Goal: Task Accomplishment & Management: Manage account settings

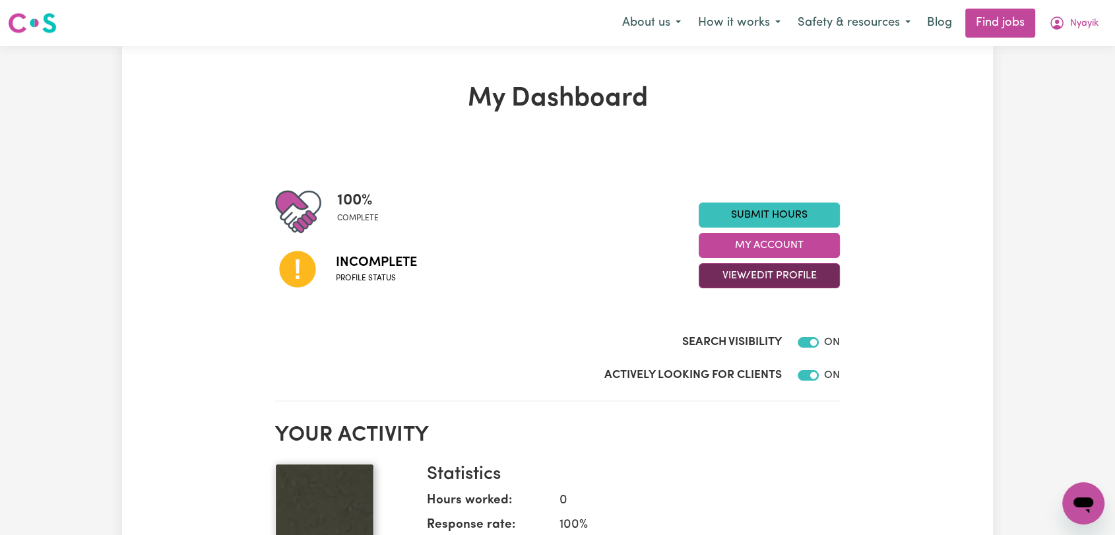
click at [779, 278] on button "View/Edit Profile" at bounding box center [769, 275] width 141 height 25
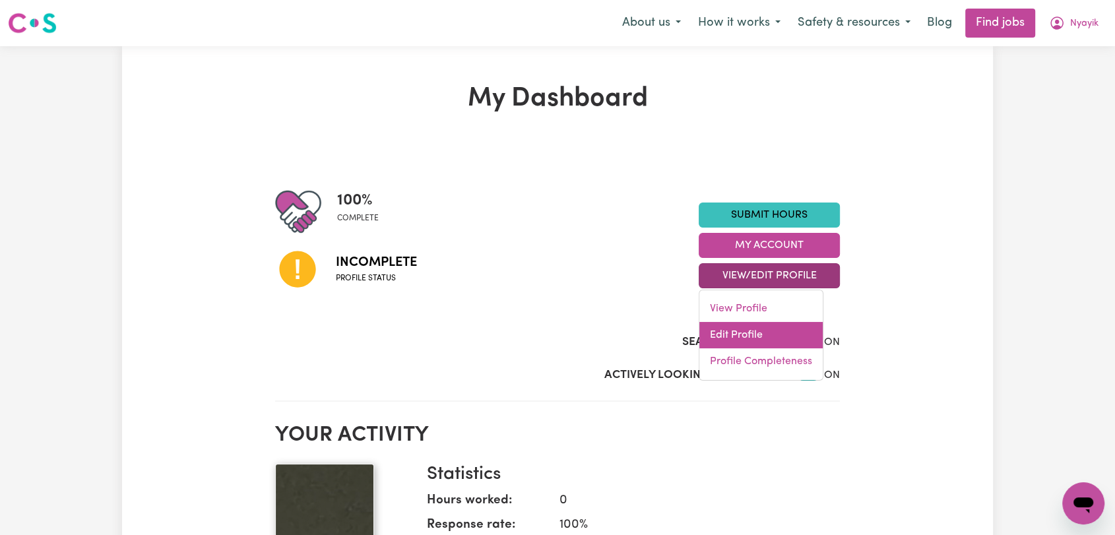
click at [773, 339] on link "Edit Profile" at bounding box center [760, 335] width 123 height 26
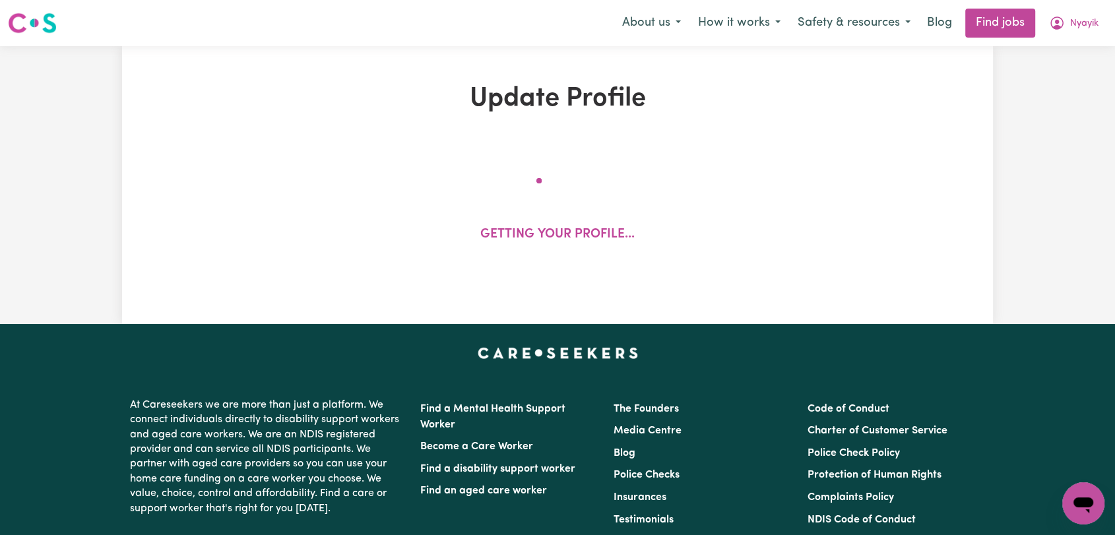
select select "[DEMOGRAPHIC_DATA]"
select select "[DEMOGRAPHIC_DATA] Citizen"
select select "Studying a healthcare related degree or qualification"
select select "45"
select select "60"
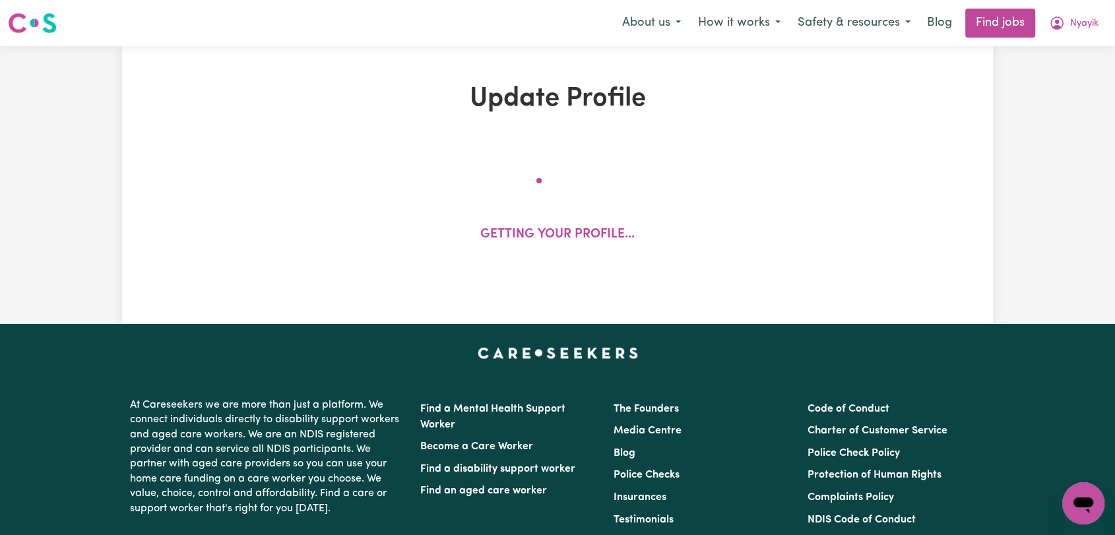
select select "75"
select select "86"
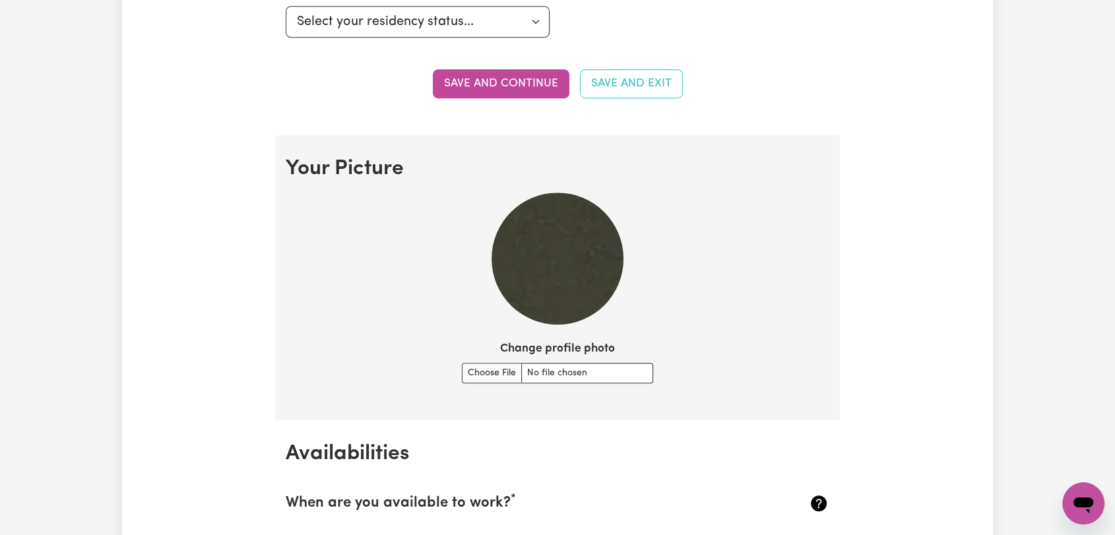
scroll to position [880, 0]
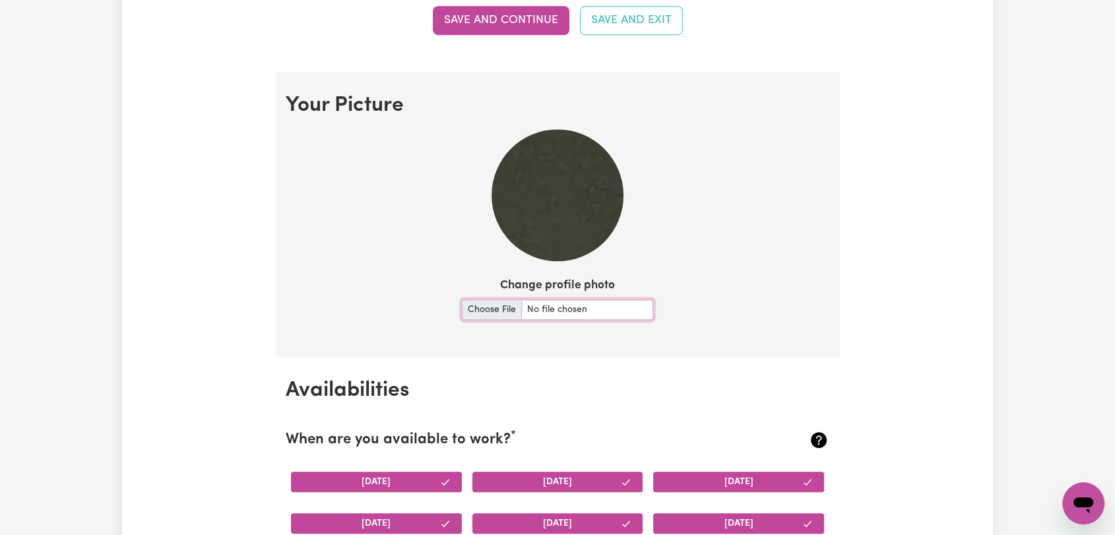
click at [483, 308] on input "Change profile photo" at bounding box center [557, 310] width 191 height 20
type input "C:\fakepath\Nyayik Bol - Picture 1.jpeg"
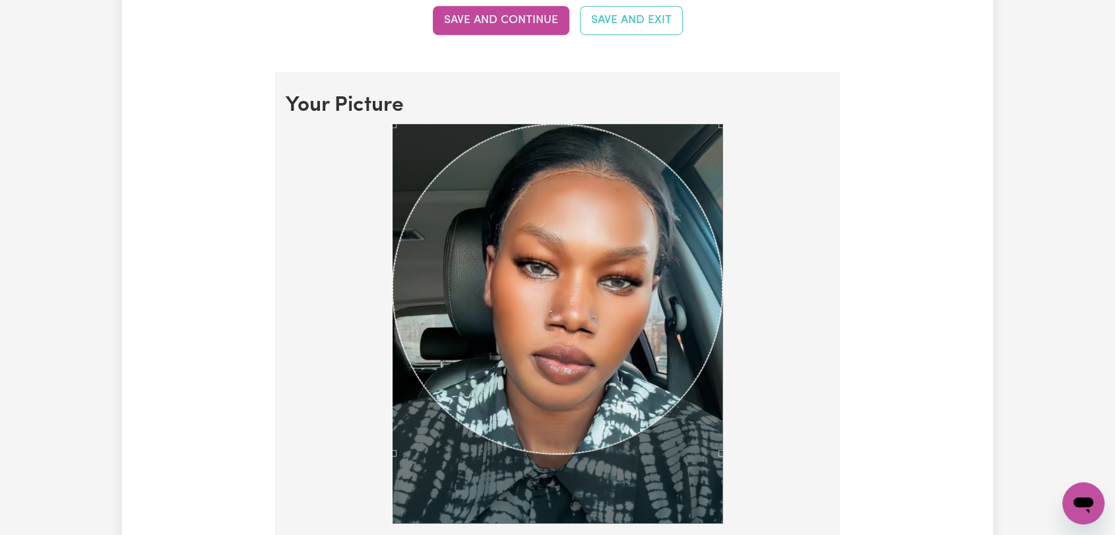
click at [718, 519] on div at bounding box center [558, 323] width 330 height 399
click at [631, 283] on div "Use the arrow keys to move the crop selection area" at bounding box center [558, 288] width 327 height 327
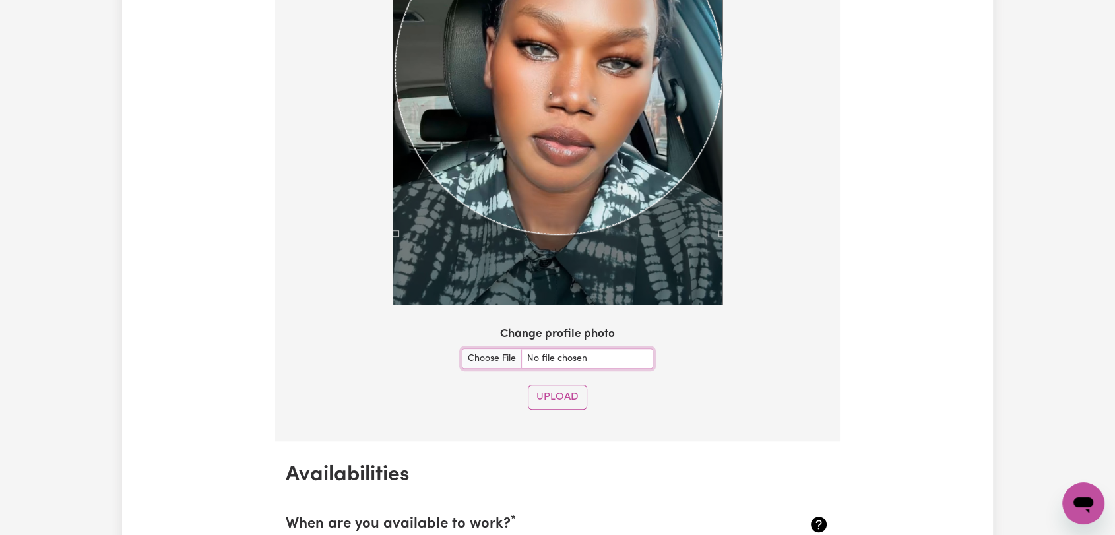
scroll to position [1099, 0]
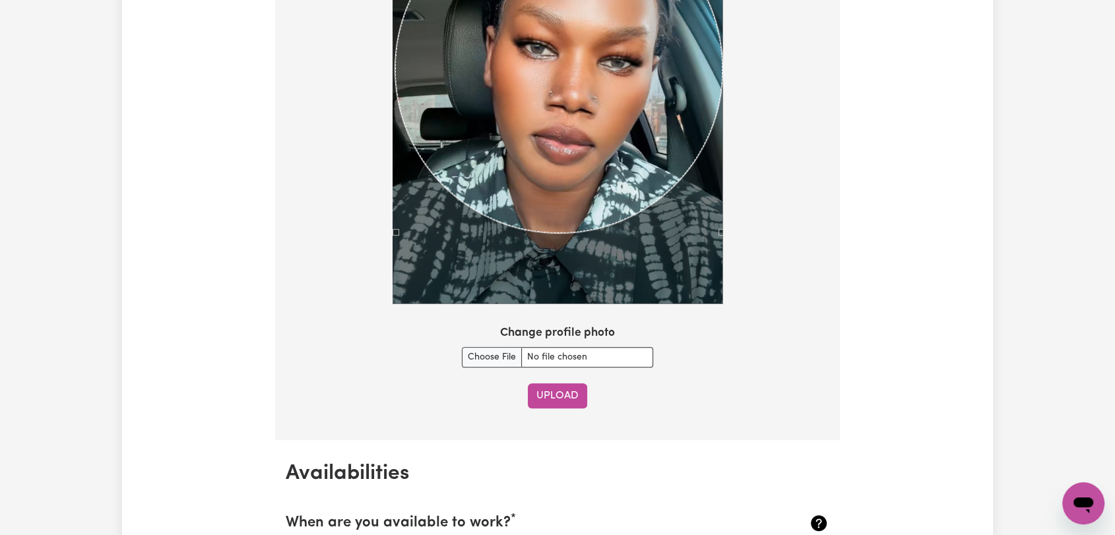
click at [558, 395] on button "Upload" at bounding box center [557, 395] width 59 height 25
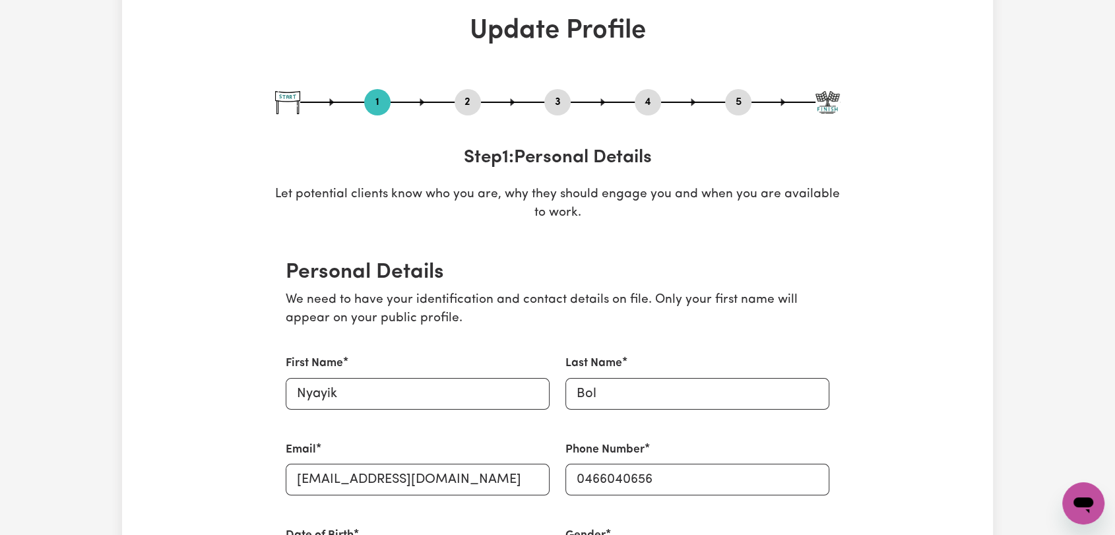
scroll to position [0, 0]
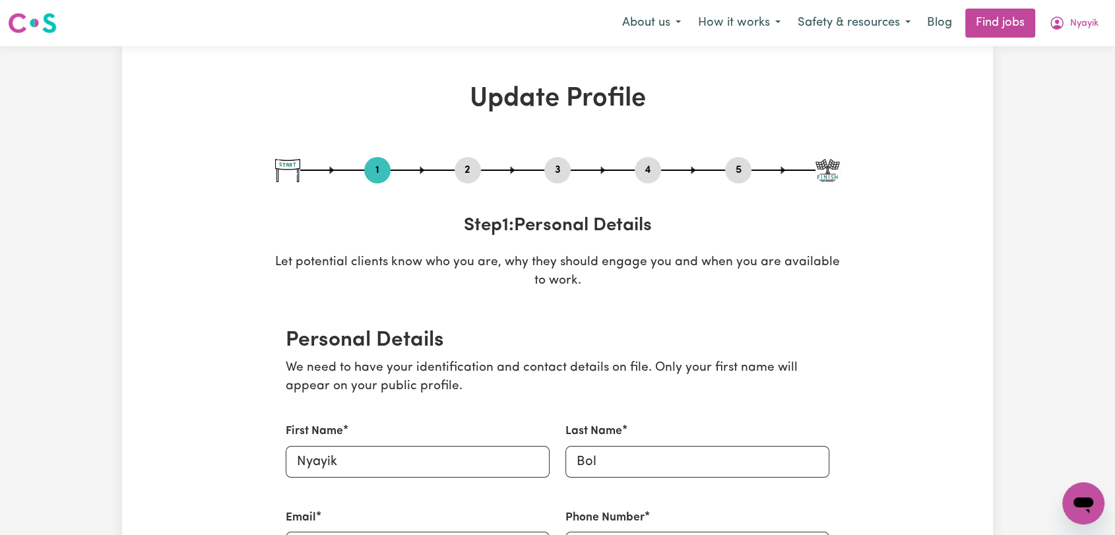
click at [458, 170] on button "2" at bounding box center [468, 170] width 26 height 17
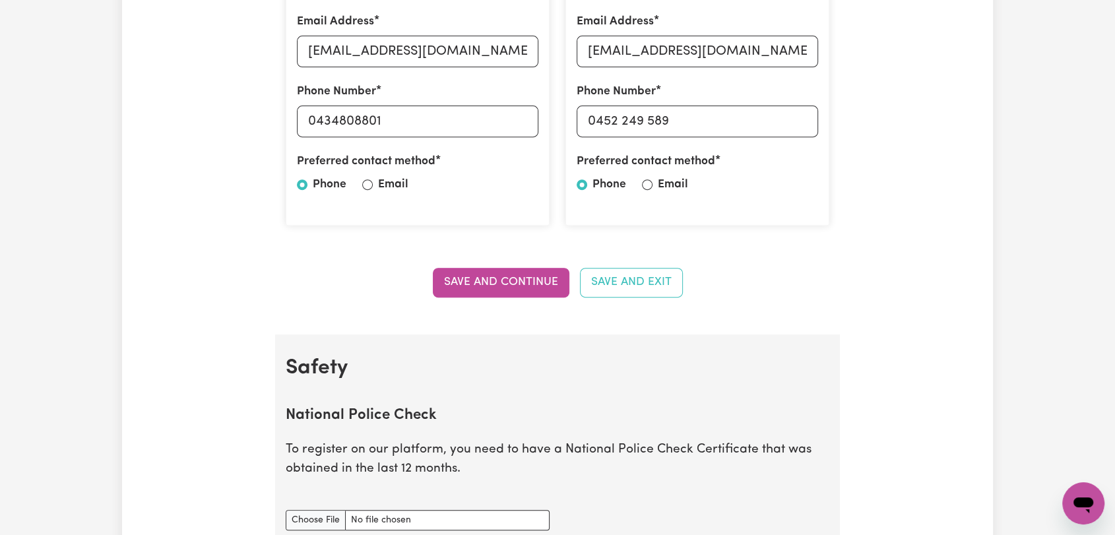
scroll to position [880, 0]
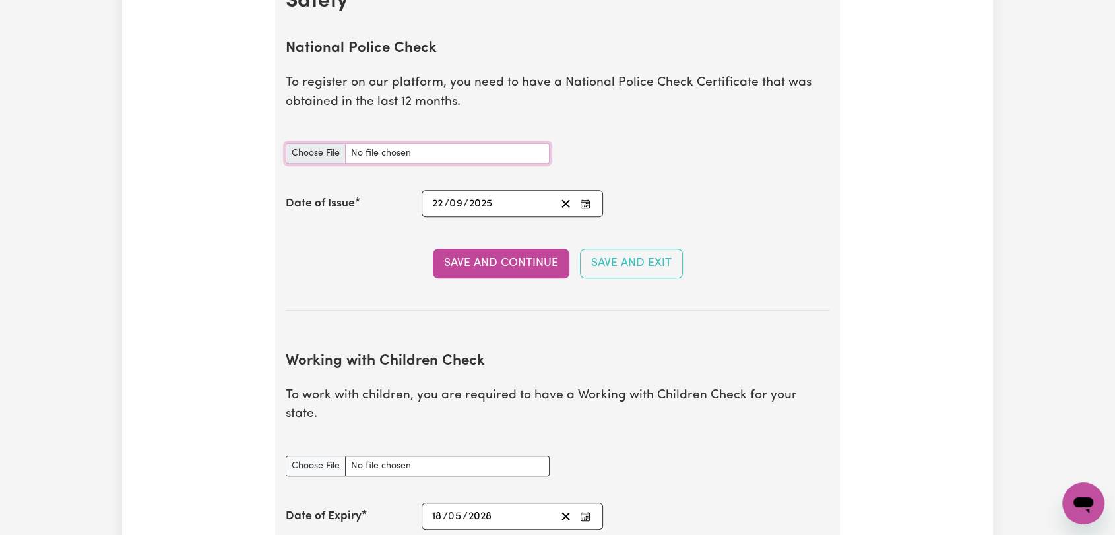
click at [327, 152] on input "National Police Check document" at bounding box center [418, 153] width 264 height 20
type input "C:\fakepath\Nyayik Bol - PC - [DATE] (page1).jpeg"
click at [585, 200] on icon "Enter the Date of Issue of your National Police Check" at bounding box center [585, 204] width 11 height 11
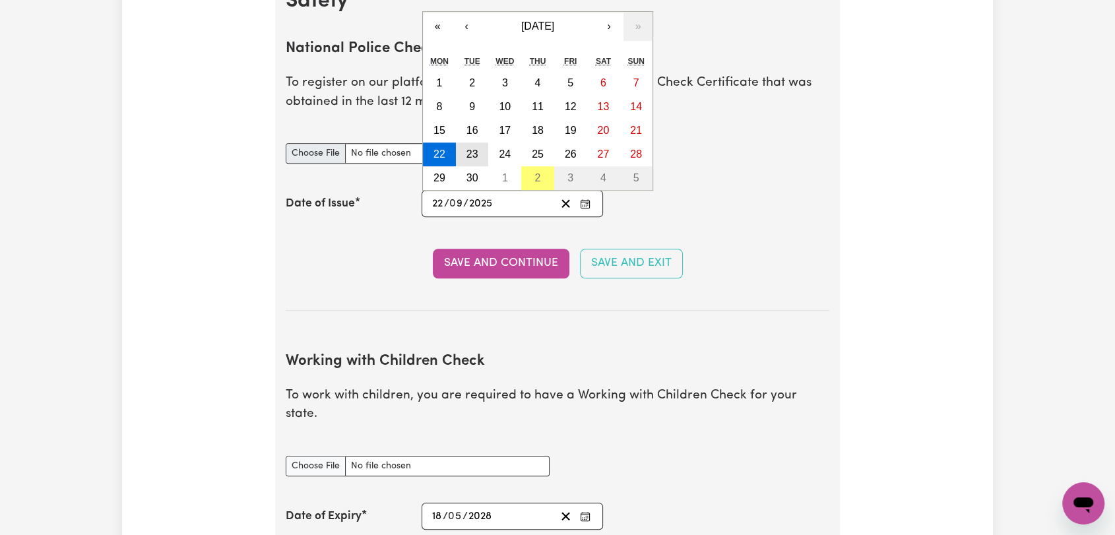
click at [476, 154] on abbr "23" at bounding box center [473, 153] width 12 height 11
type input "[DATE]"
type input "23"
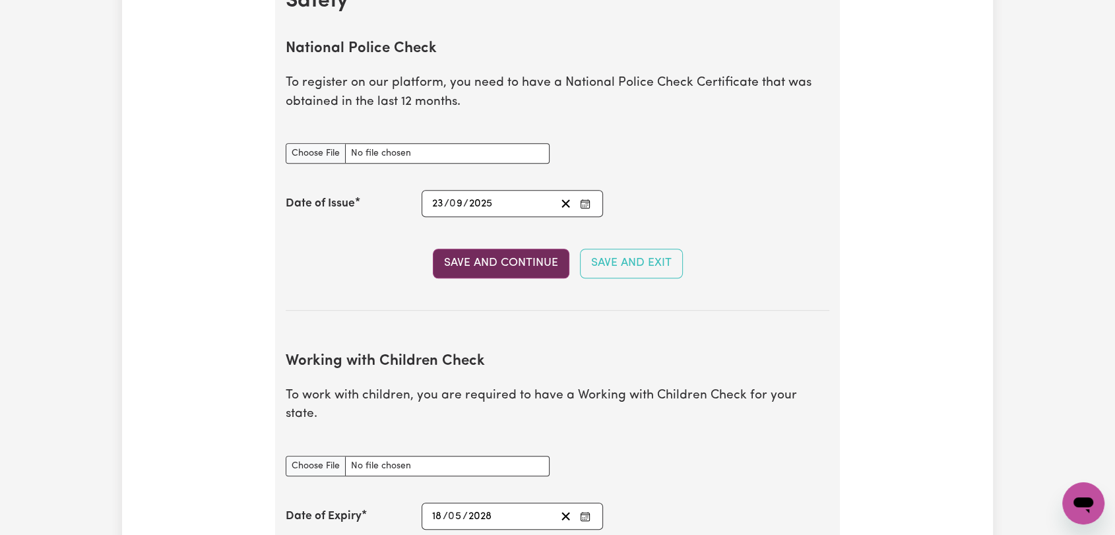
click at [491, 260] on button "Save and Continue" at bounding box center [501, 263] width 137 height 29
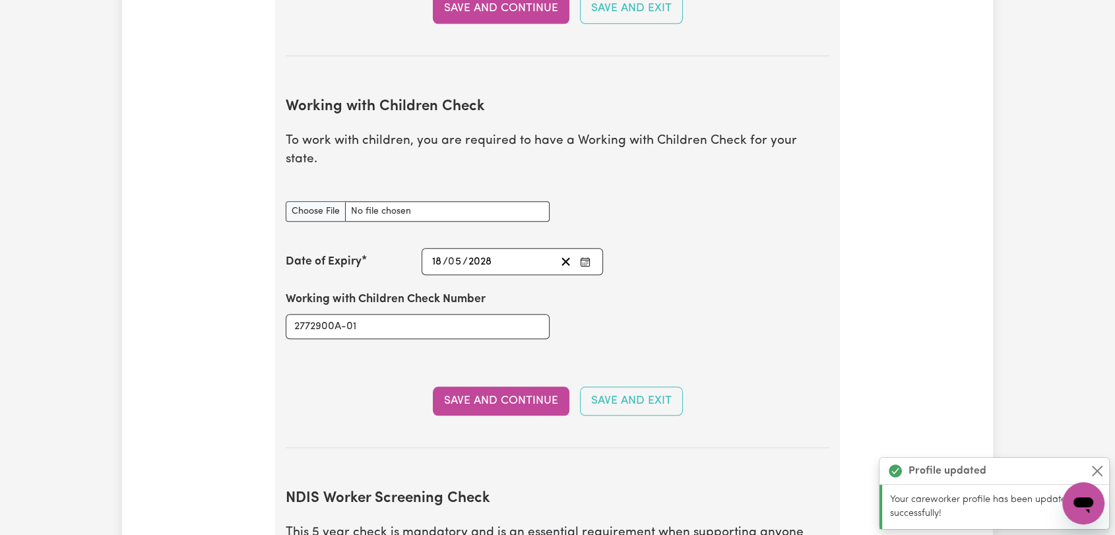
scroll to position [1210, 0]
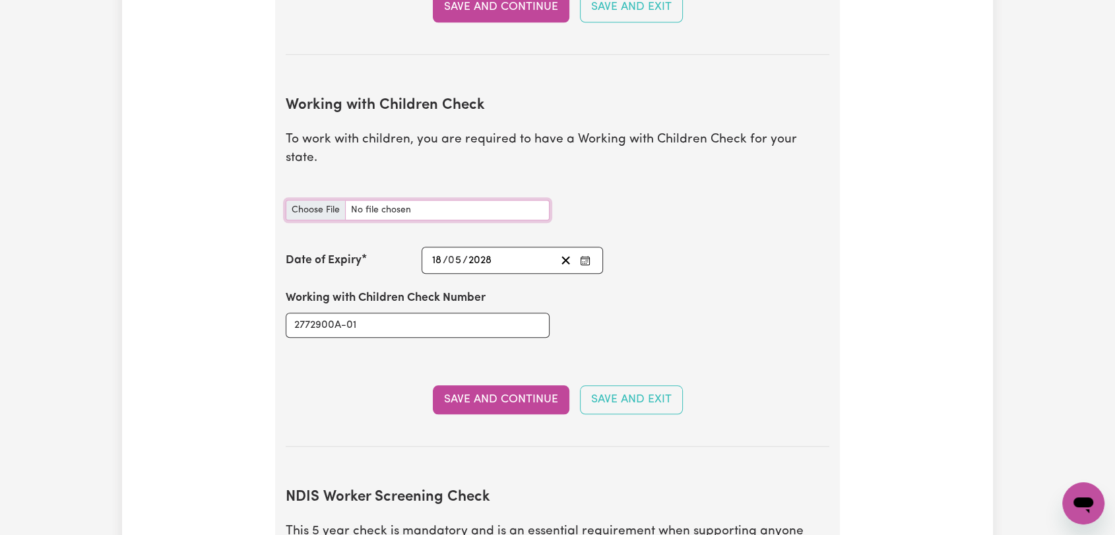
click at [319, 200] on input "Working with Children Check document" at bounding box center [418, 210] width 264 height 20
type input "C:\fakepath\Nyayik Bol - WWCC CARD - [DATE]--.jpeg"
click at [580, 255] on icon "Enter the Date of Expiry of your Working with Children Check" at bounding box center [585, 260] width 11 height 11
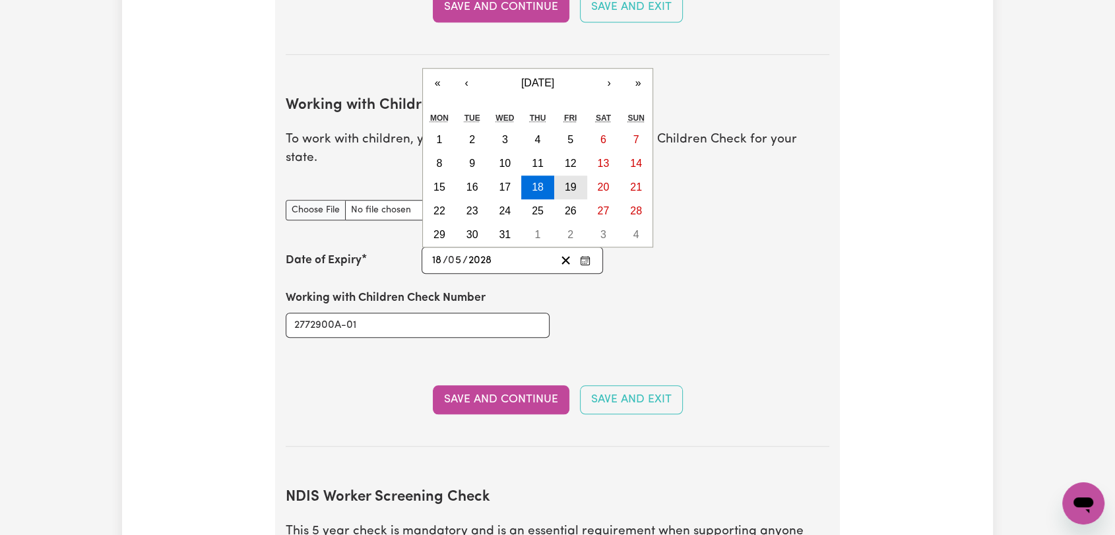
click at [565, 181] on abbr "19" at bounding box center [571, 186] width 12 height 11
type input "[DATE]"
type input "19"
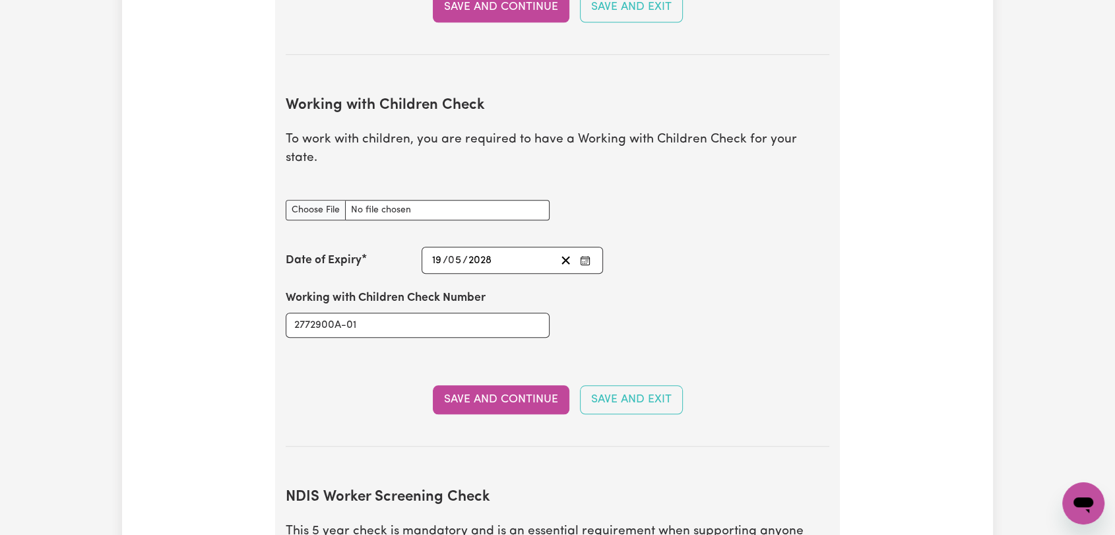
click at [498, 385] on button "Save and Continue" at bounding box center [501, 399] width 137 height 29
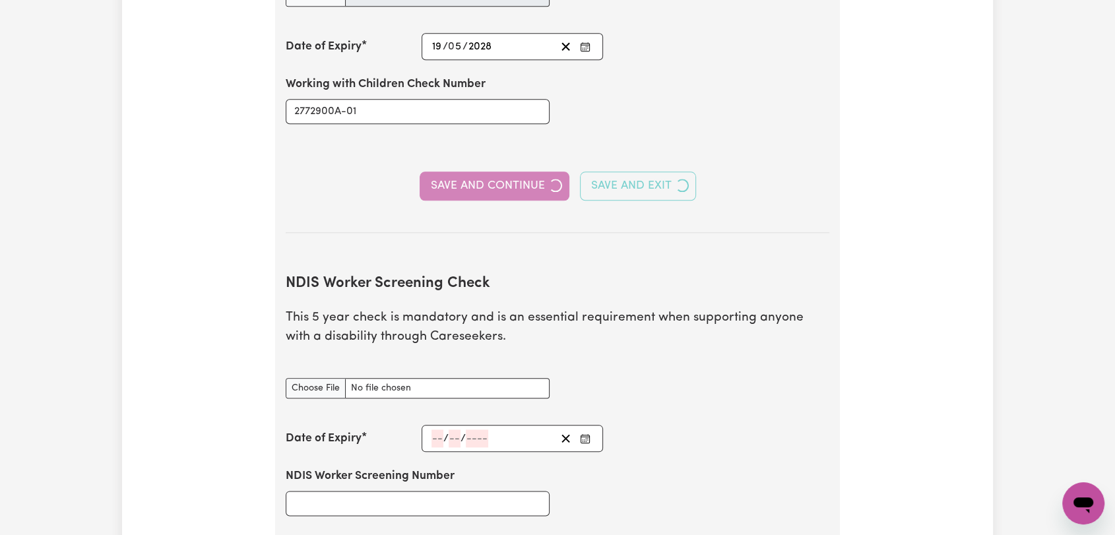
scroll to position [1504, 0]
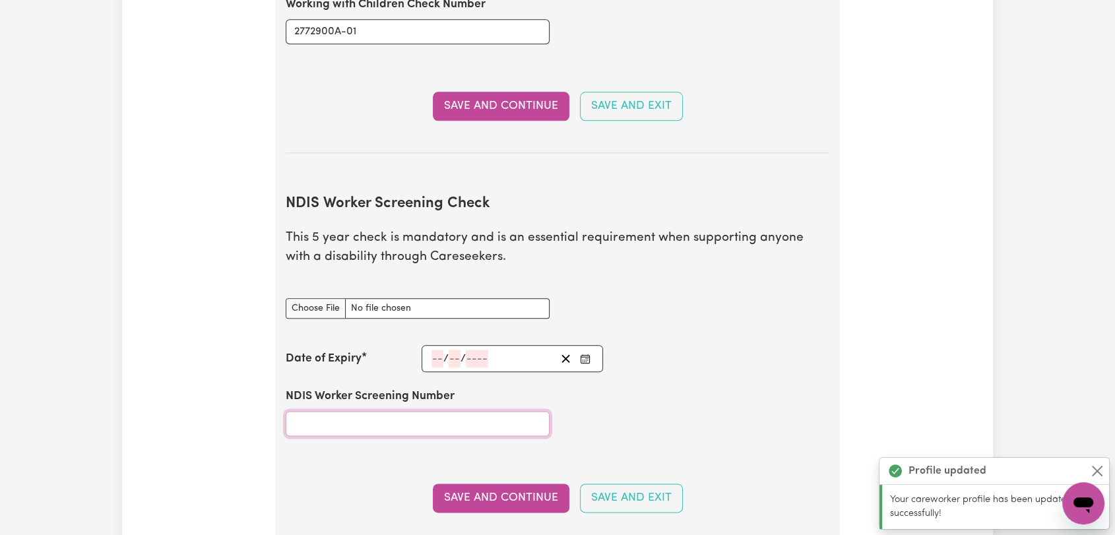
click at [448, 410] on div "NDIS Worker Screening Number" at bounding box center [418, 411] width 280 height 79
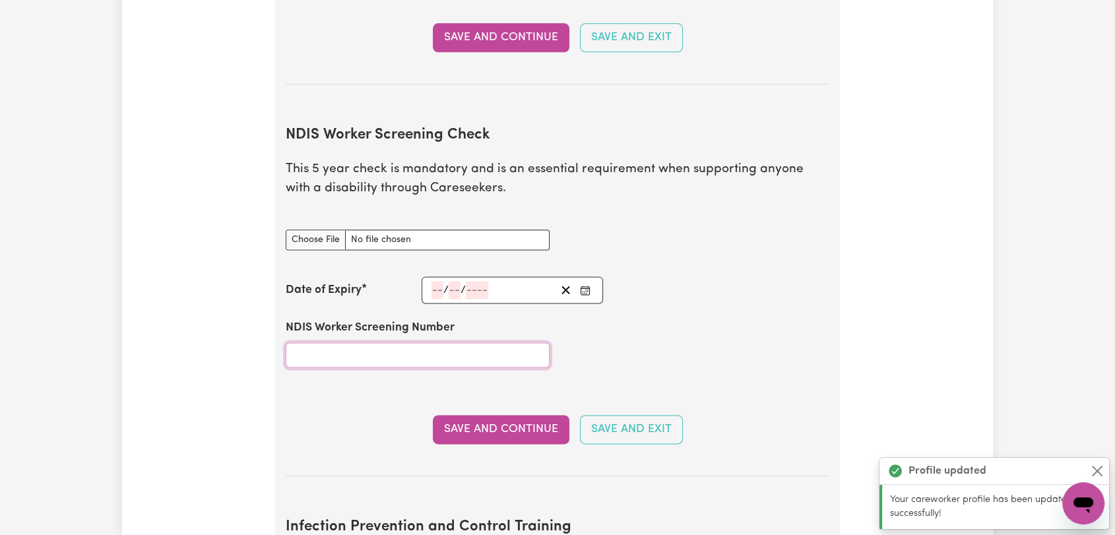
scroll to position [1658, 0]
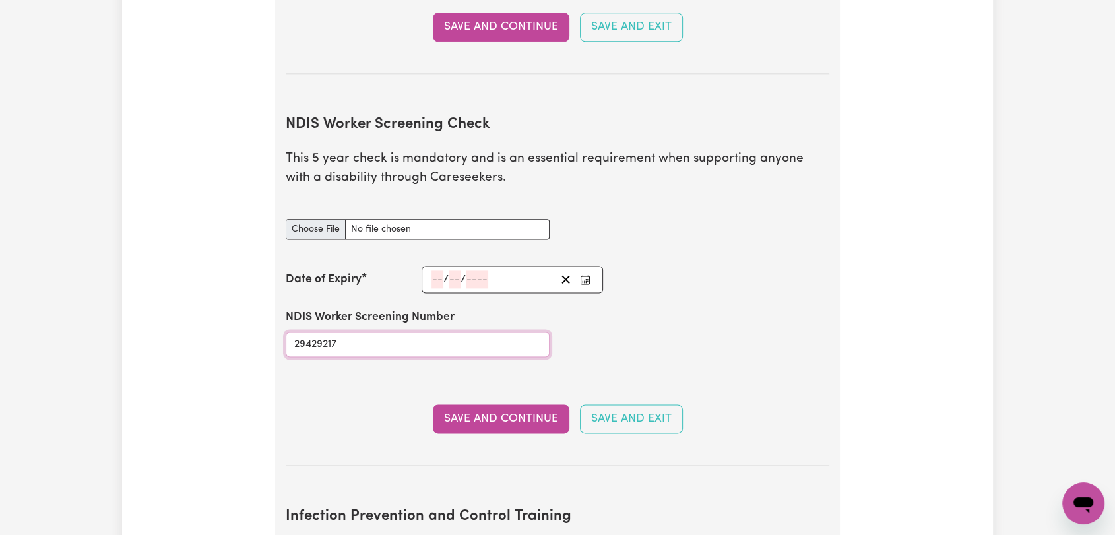
type input "29429217"
click at [307, 219] on input "NDIS Worker Screening Check document" at bounding box center [418, 229] width 264 height 20
type input "C:\fakepath\Nyayik Bol - NDIS Clearance - [DATE].jpeg"
click at [434, 271] on input "number" at bounding box center [438, 280] width 12 height 18
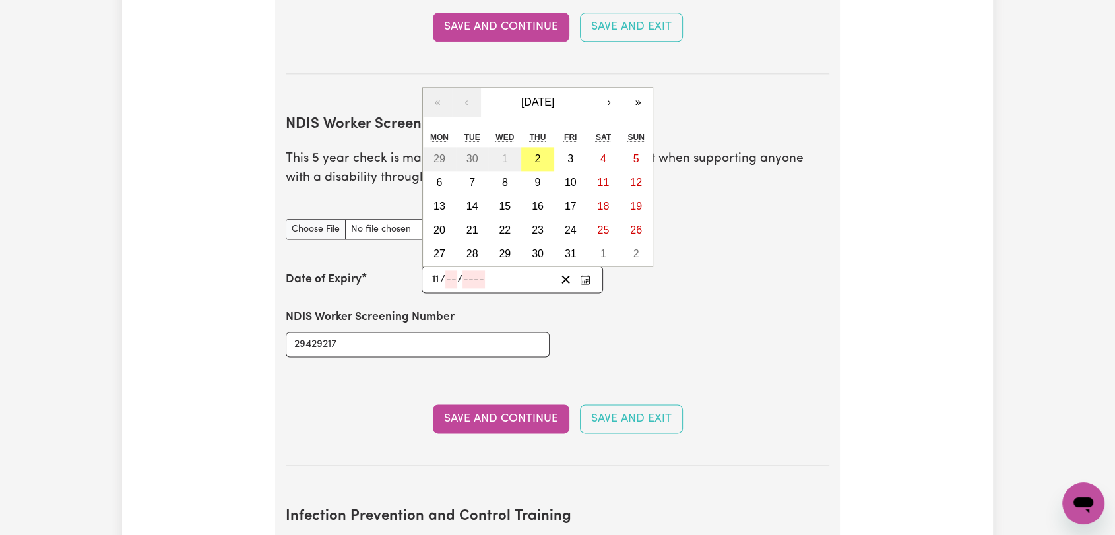
type input "11"
type input "07"
type input "202"
type input "[DATE]"
type input "7"
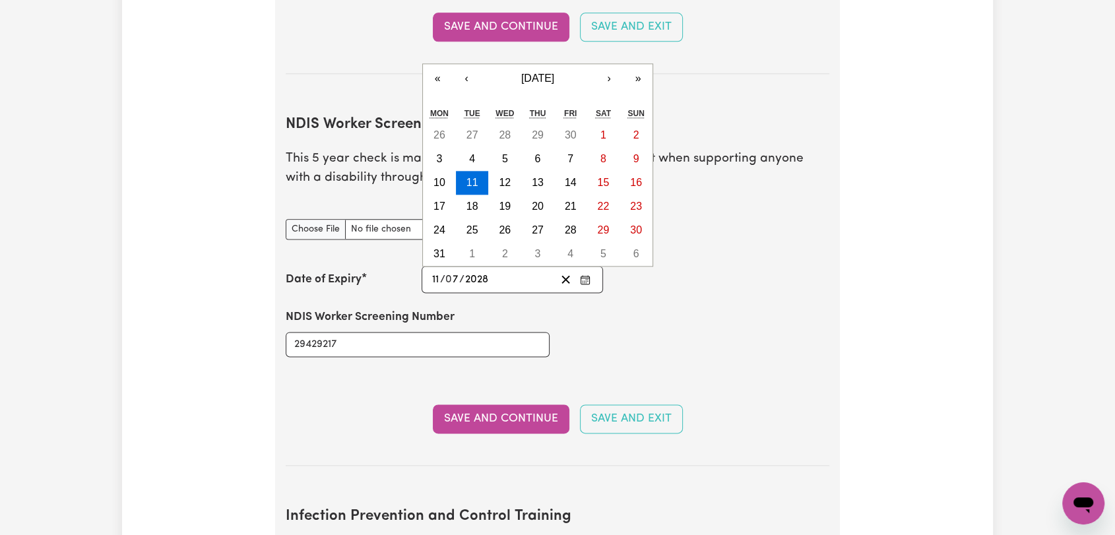
type input "2028"
click at [477, 177] on abbr "11" at bounding box center [473, 182] width 12 height 11
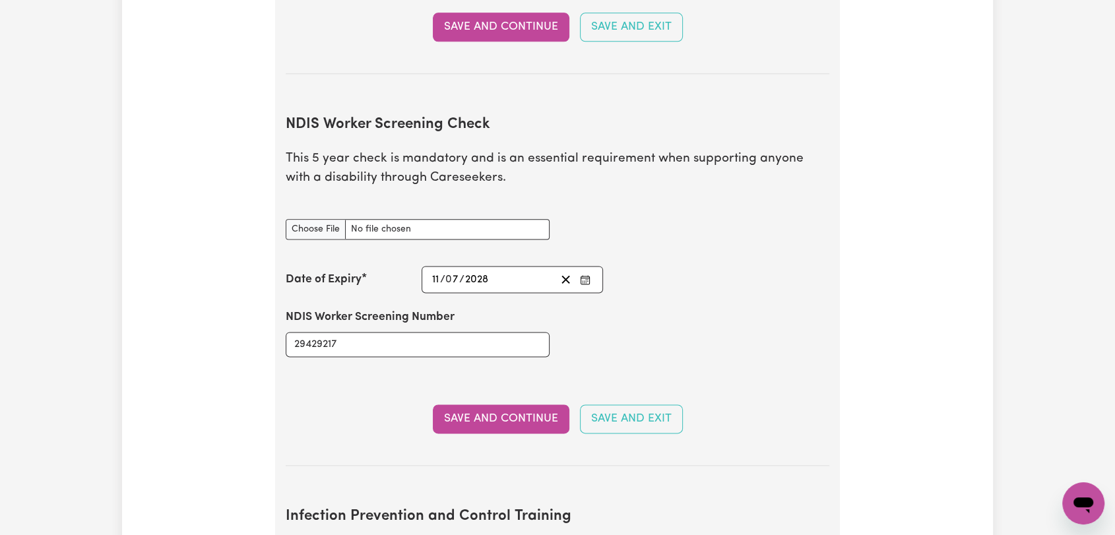
click at [512, 404] on button "Save and Continue" at bounding box center [501, 418] width 137 height 29
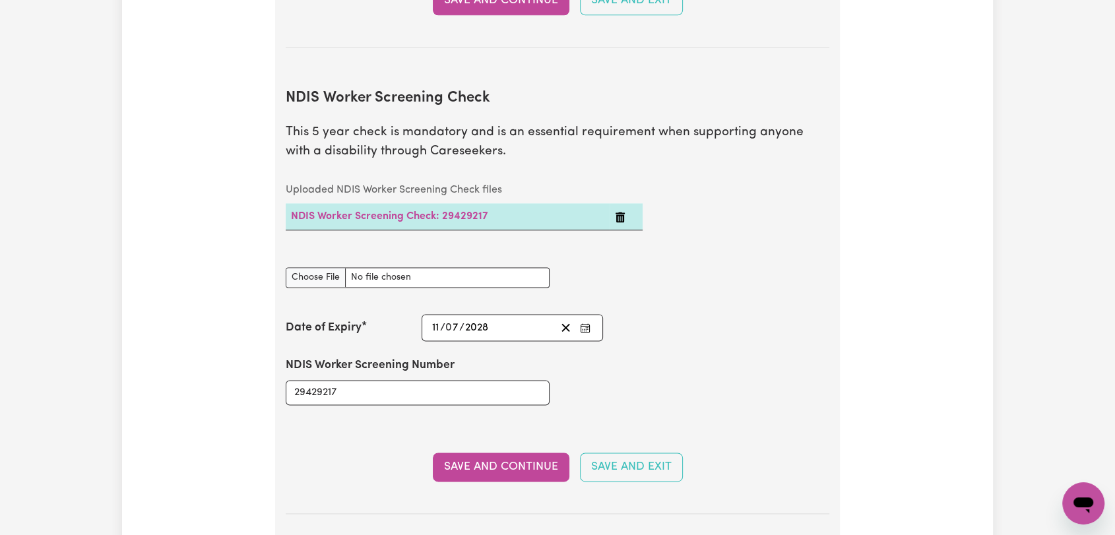
scroll to position [2050, 0]
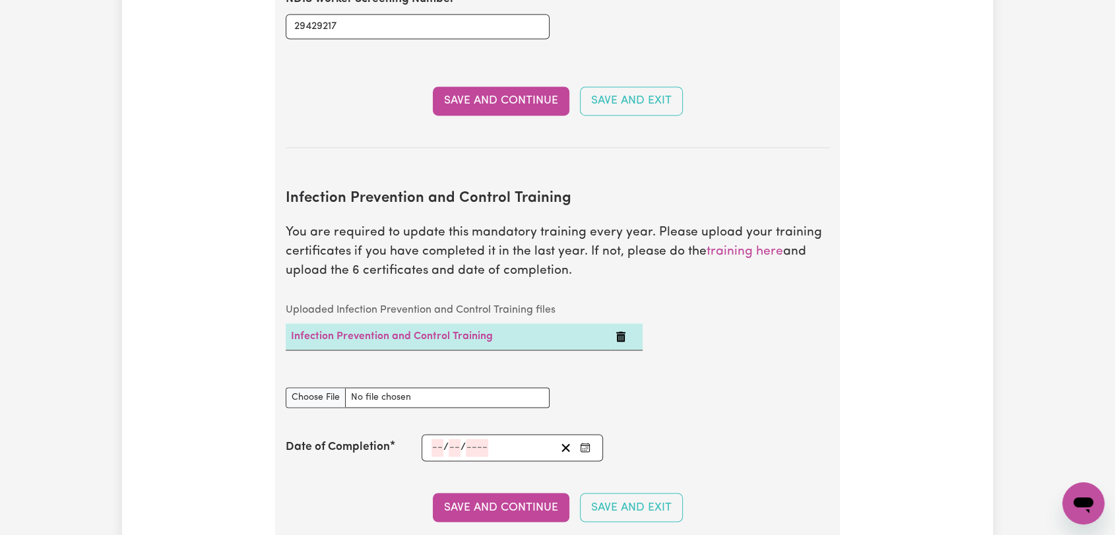
click at [619, 331] on icon "Delete Infection Prevention and Control Training" at bounding box center [620, 336] width 9 height 11
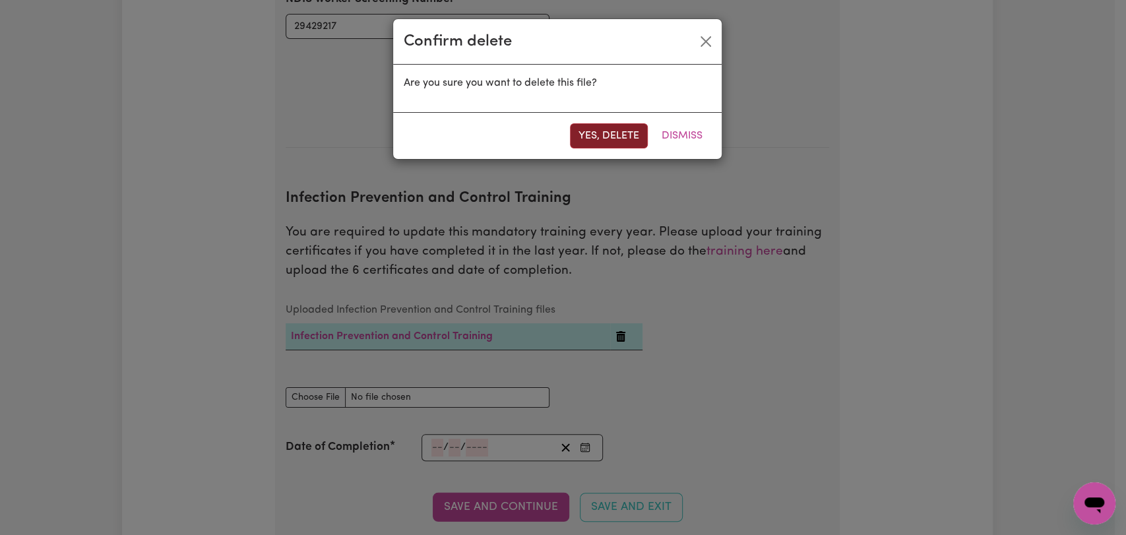
click at [594, 141] on button "Yes, delete" at bounding box center [609, 135] width 78 height 25
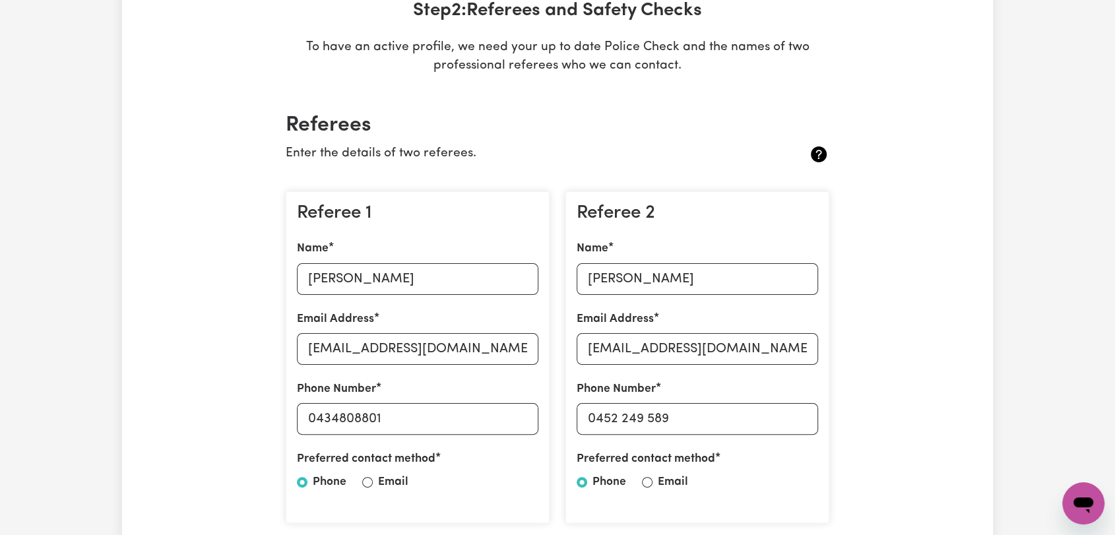
scroll to position [0, 0]
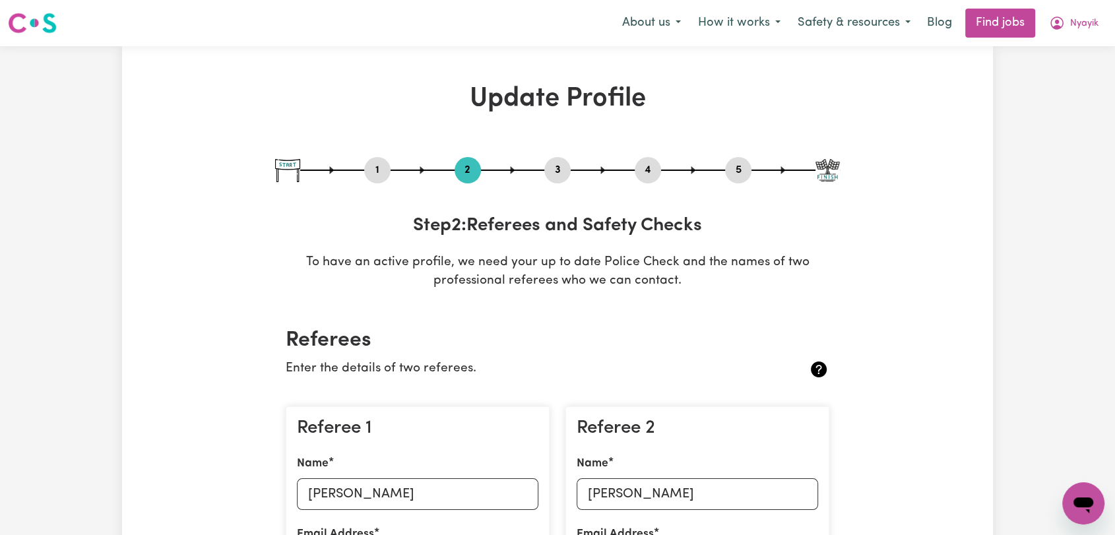
click at [554, 170] on button "3" at bounding box center [557, 170] width 26 height 17
select select "2023"
select select "Certificate III (Individual Support)"
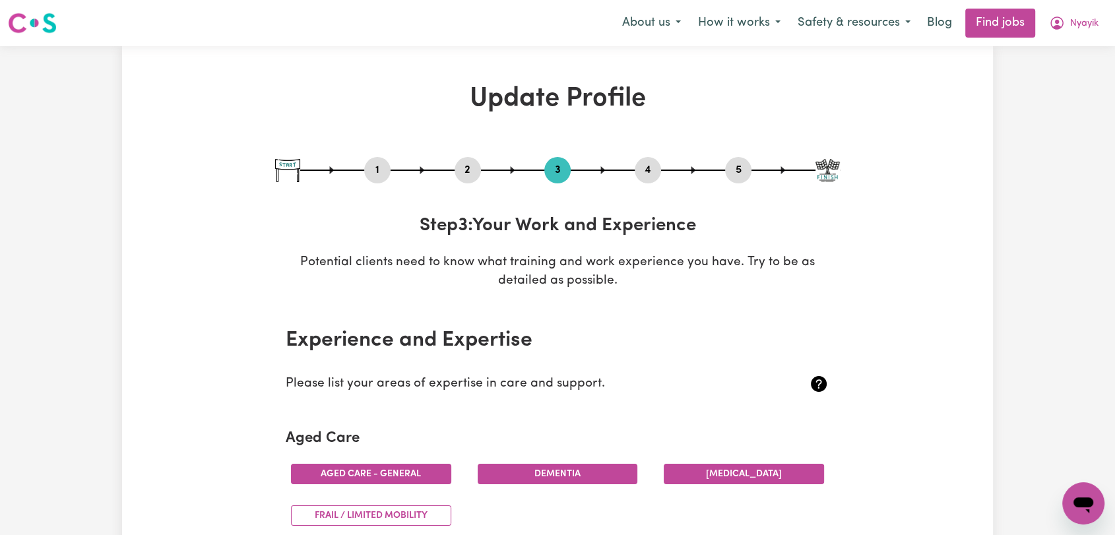
click at [661, 170] on button "4" at bounding box center [648, 170] width 26 height 17
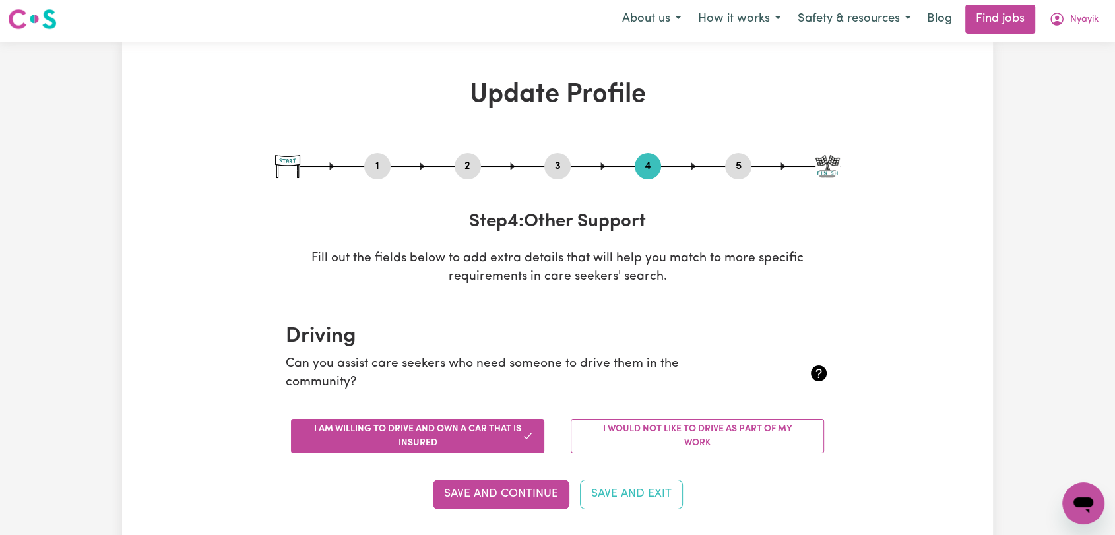
scroll to position [586, 0]
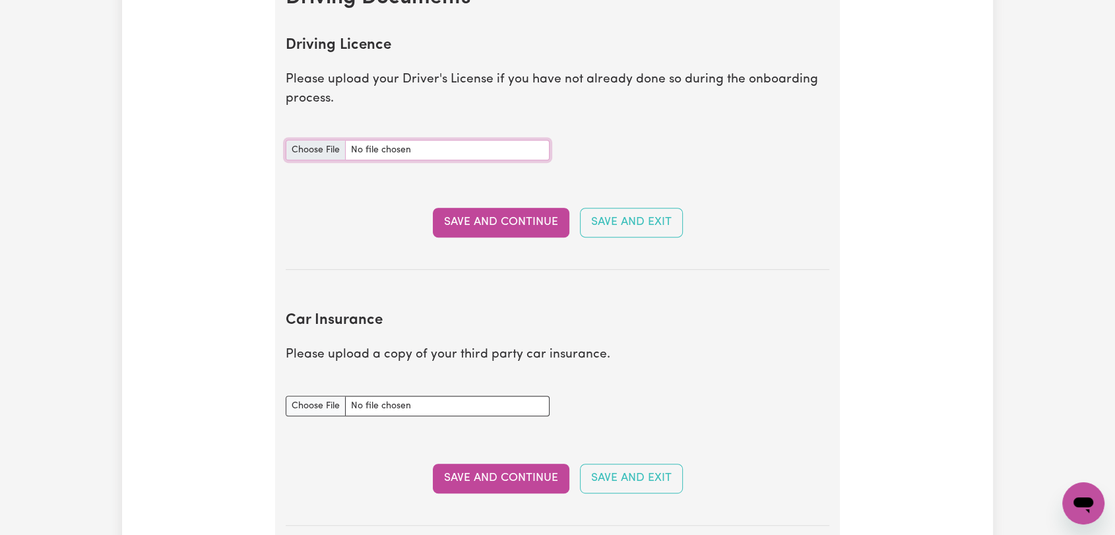
click at [326, 152] on input "Driving Licence document" at bounding box center [418, 150] width 264 height 20
type input "C:\fakepath\Nyayik Bol - DL AU FRONT.jpeg"
click at [495, 220] on button "Save and Continue" at bounding box center [501, 222] width 137 height 29
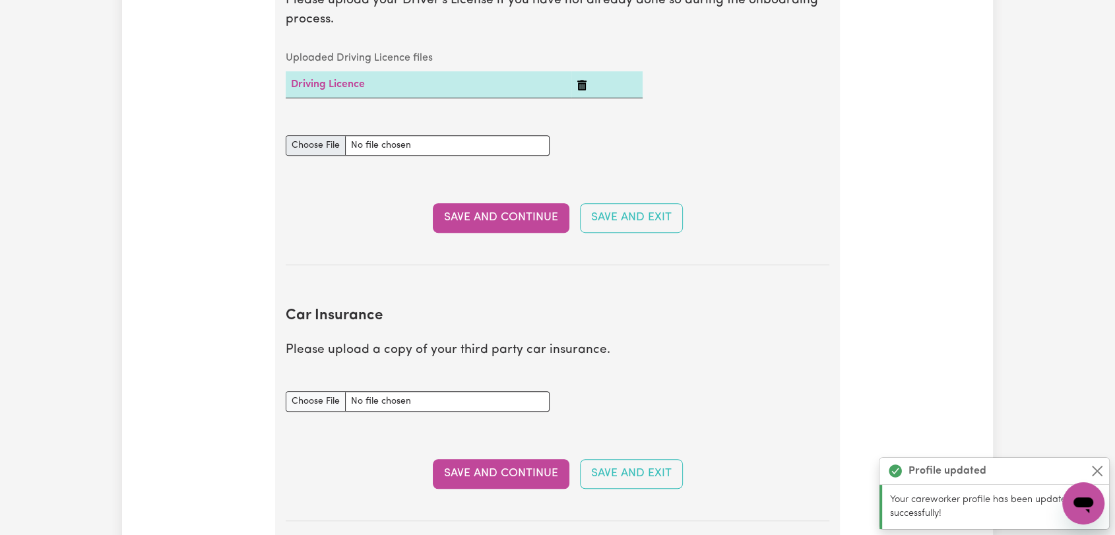
scroll to position [656, 0]
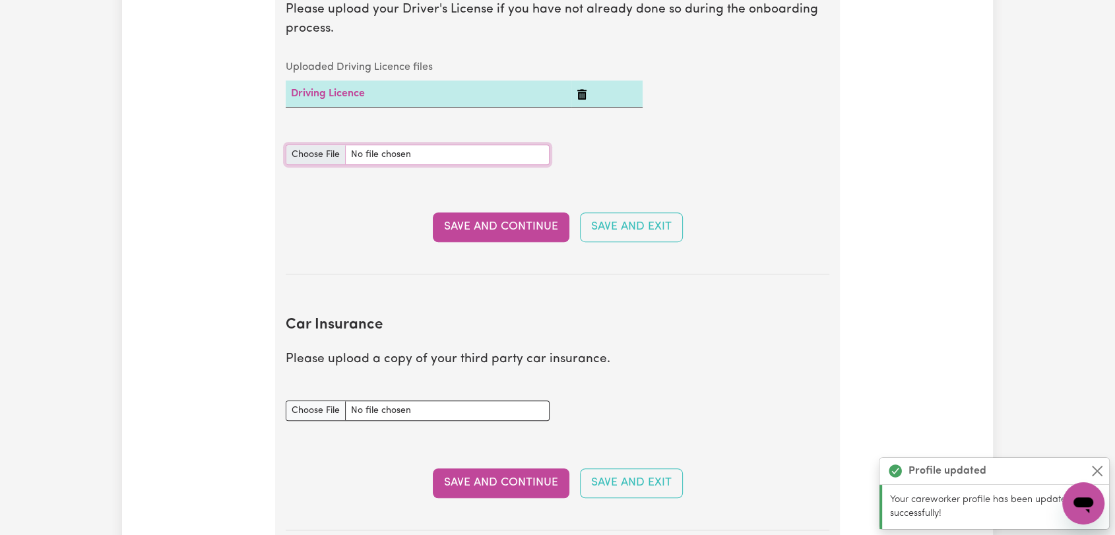
click at [313, 148] on input "Driving Licence document" at bounding box center [418, 155] width 264 height 20
type input "C:\fakepath\Nyayik Bol - DL AU BACK.jpeg"
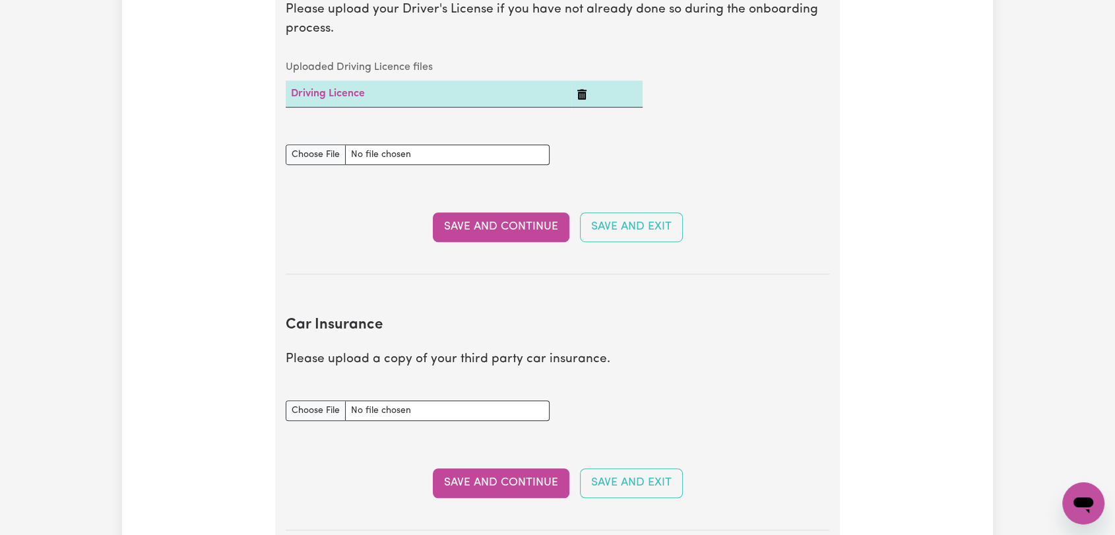
click at [484, 224] on button "Save and Continue" at bounding box center [501, 226] width 137 height 29
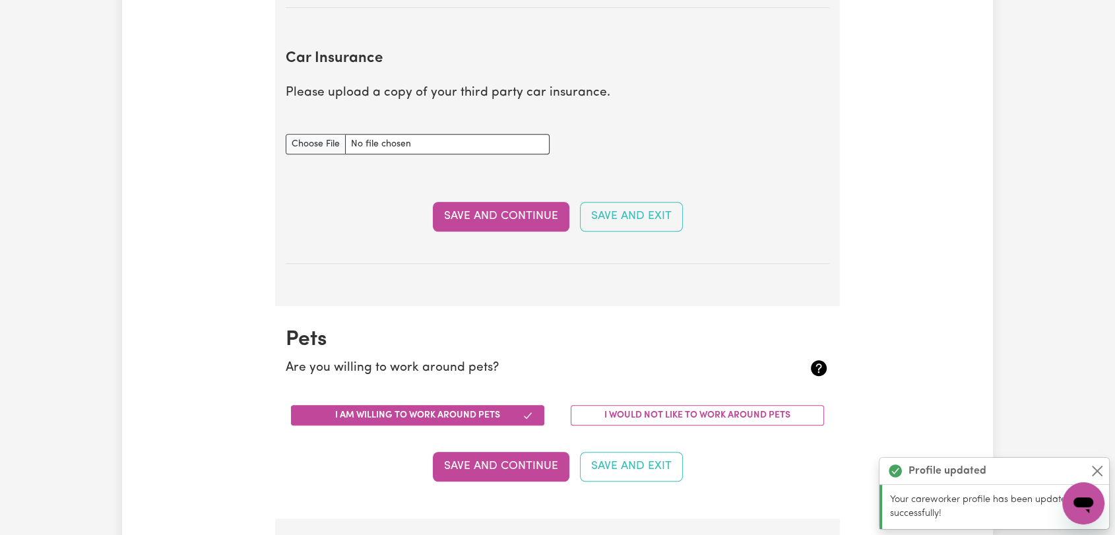
scroll to position [950, 0]
click at [325, 135] on input "Car Insurance document" at bounding box center [418, 143] width 264 height 20
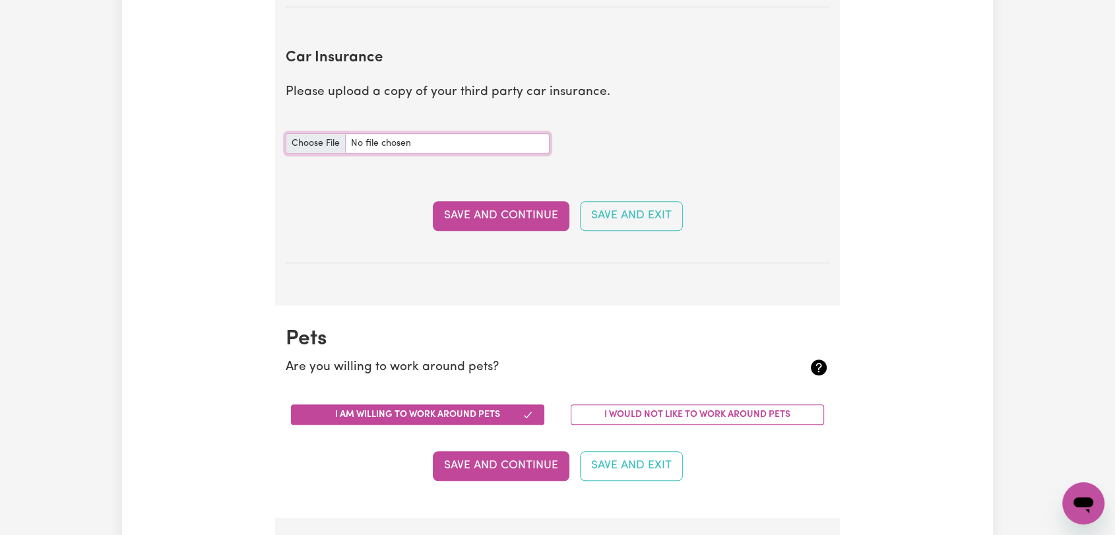
click at [321, 135] on input "Car Insurance document" at bounding box center [418, 143] width 264 height 20
type input "C:\fakepath\Nyayik Bol - Comprehensive Insurance.jpg"
click at [511, 216] on button "Save and Continue" at bounding box center [501, 215] width 137 height 29
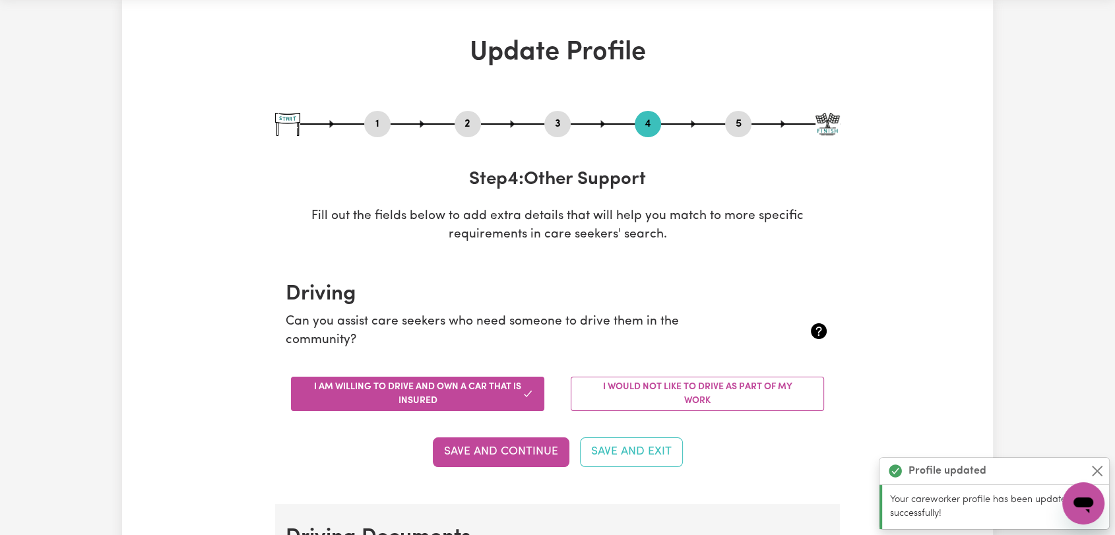
scroll to position [0, 0]
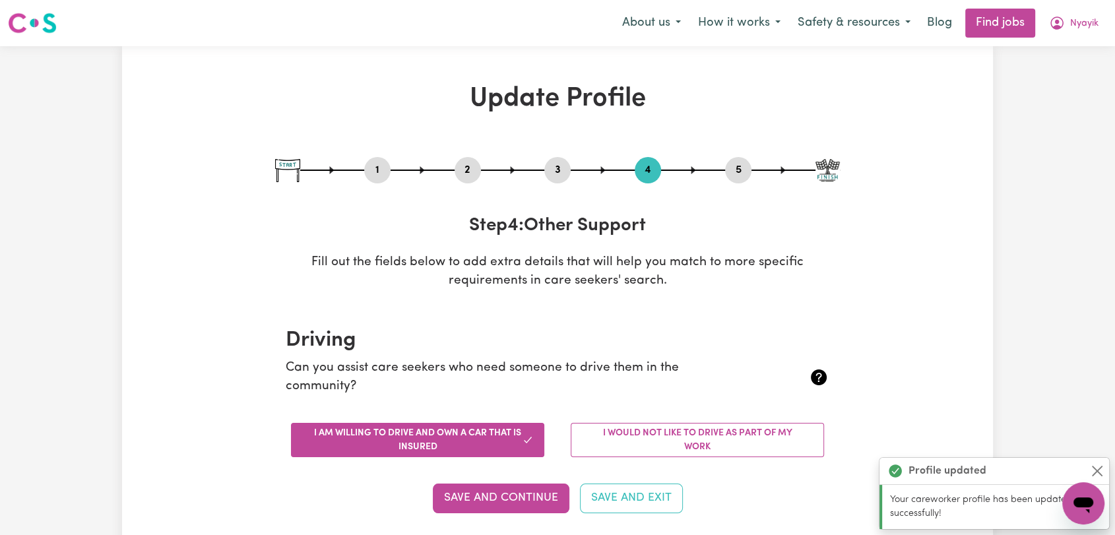
click at [735, 165] on button "5" at bounding box center [738, 170] width 26 height 17
select select "I am providing services by being employed by an organisation"
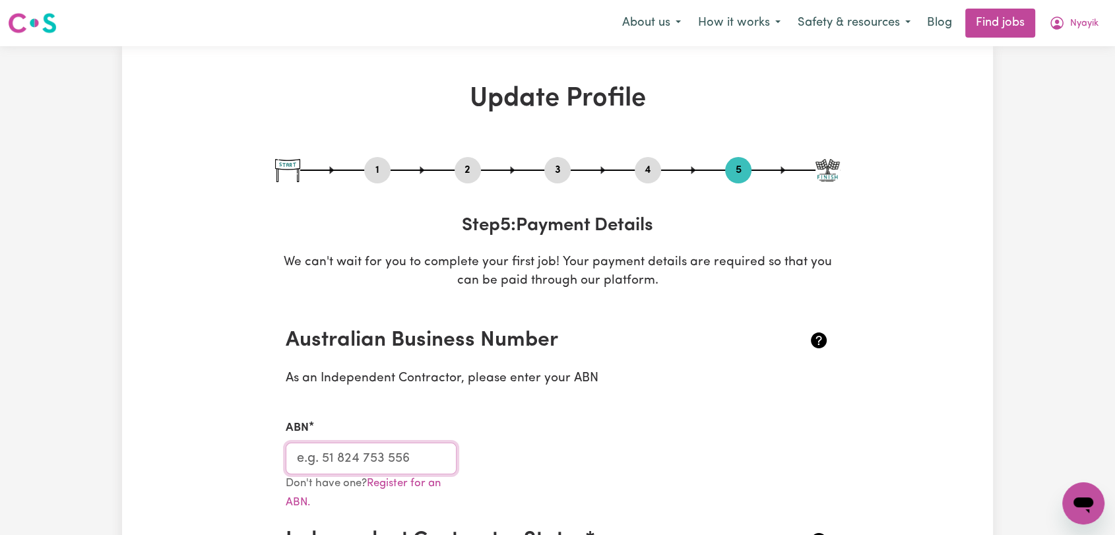
click at [348, 461] on input "ABN" at bounding box center [371, 459] width 171 height 32
paste input "70 230 754 764"
click at [316, 458] on input "70 230 754 764" at bounding box center [371, 459] width 171 height 32
click at [340, 458] on input "70230 754 764" at bounding box center [371, 459] width 171 height 32
click at [338, 455] on input "70230 754 764" at bounding box center [371, 459] width 171 height 32
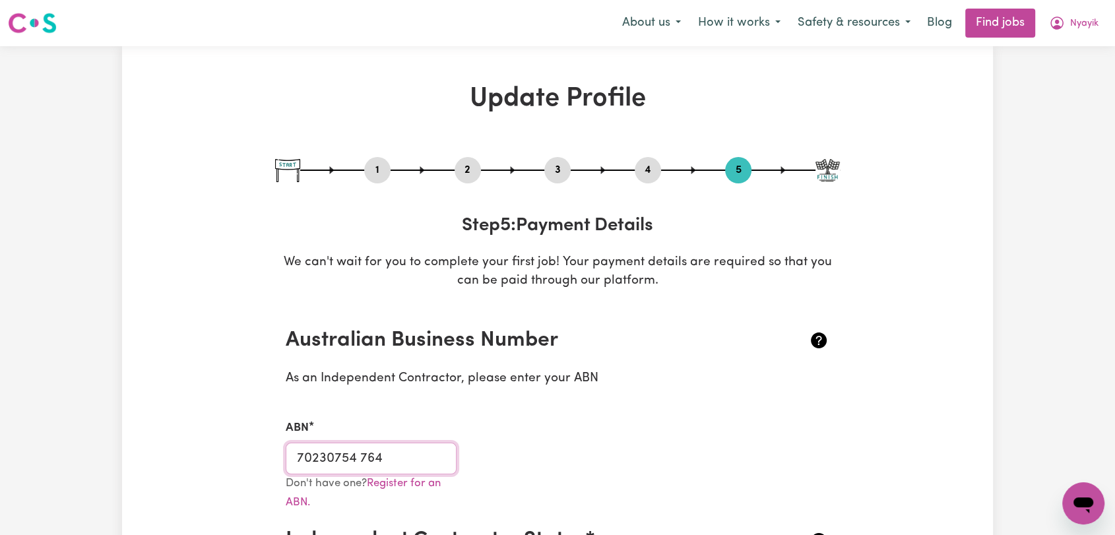
click at [360, 454] on input "70230754 764" at bounding box center [371, 459] width 171 height 32
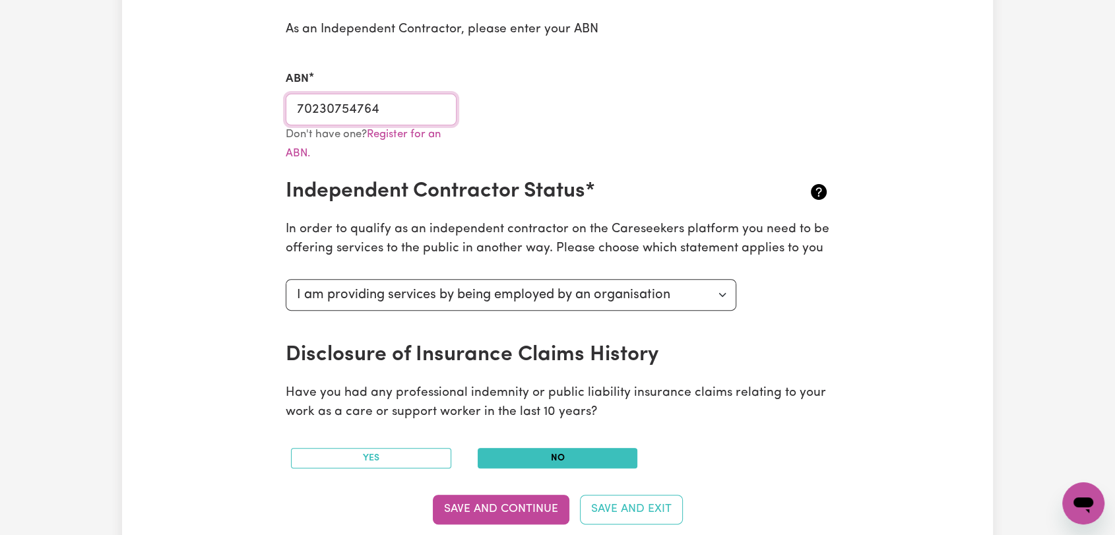
scroll to position [439, 0]
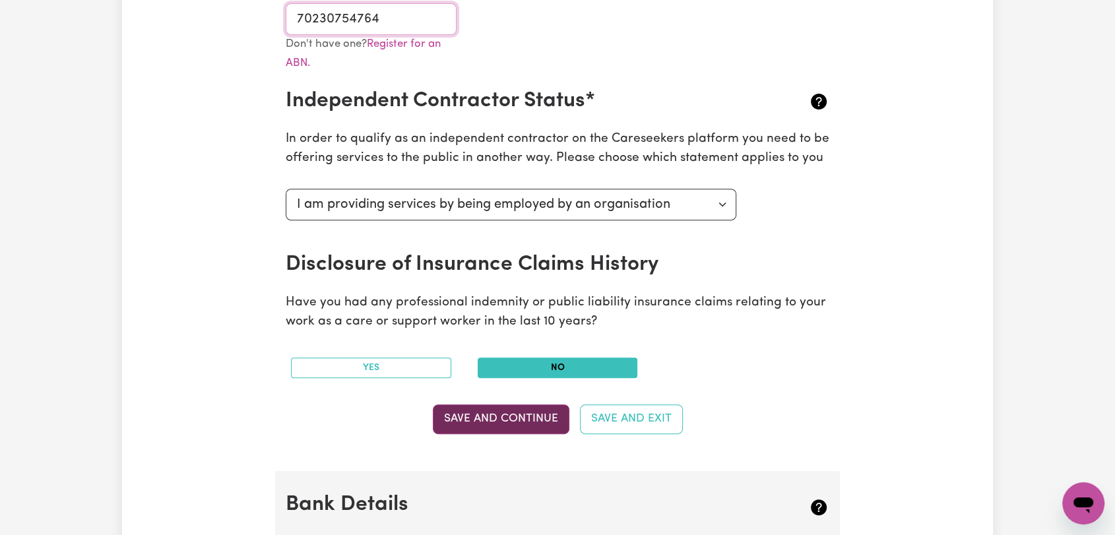
type input "70230754764"
click at [501, 416] on button "Save and Continue" at bounding box center [501, 418] width 137 height 29
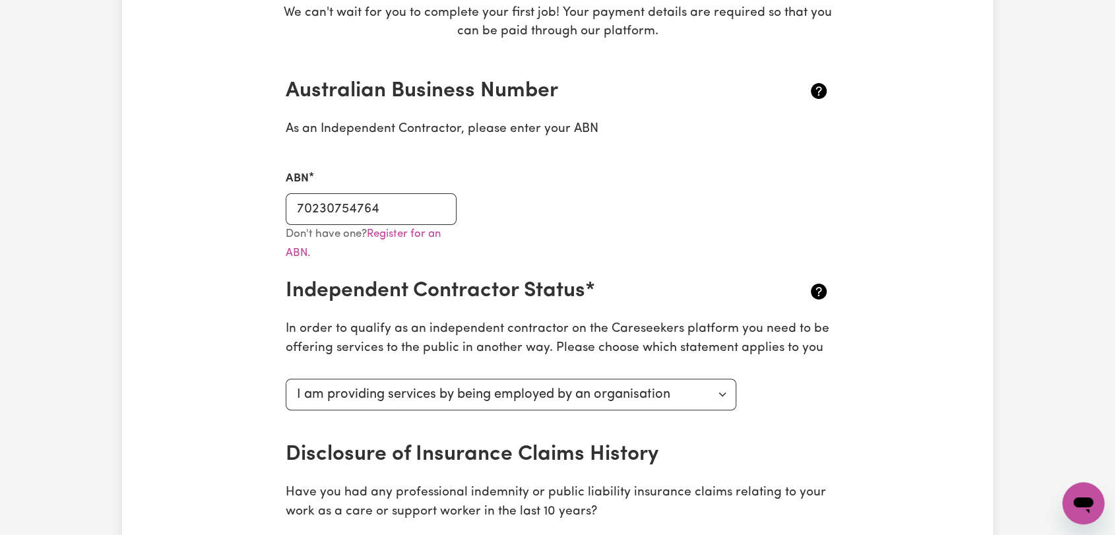
scroll to position [0, 0]
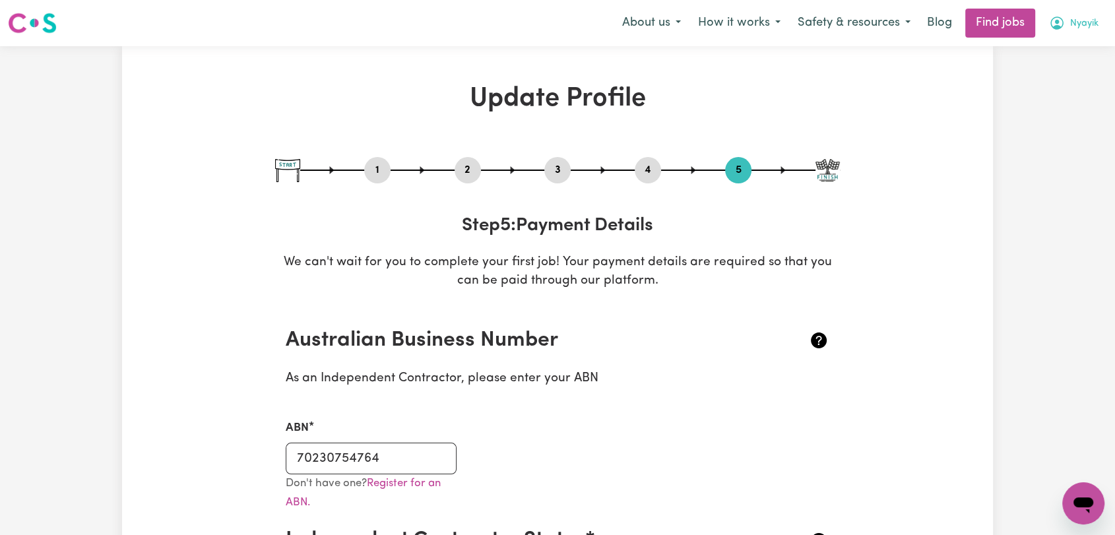
click at [1087, 24] on span "Nyayik" at bounding box center [1084, 23] width 28 height 15
click at [1067, 98] on link "Logout" at bounding box center [1054, 100] width 104 height 25
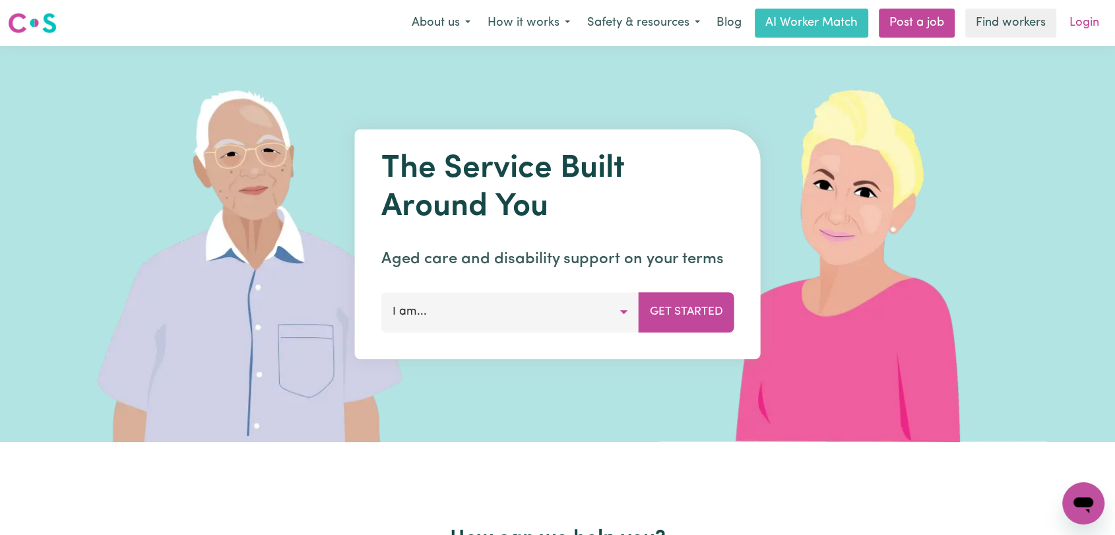
click at [1082, 29] on link "Login" at bounding box center [1085, 23] width 46 height 29
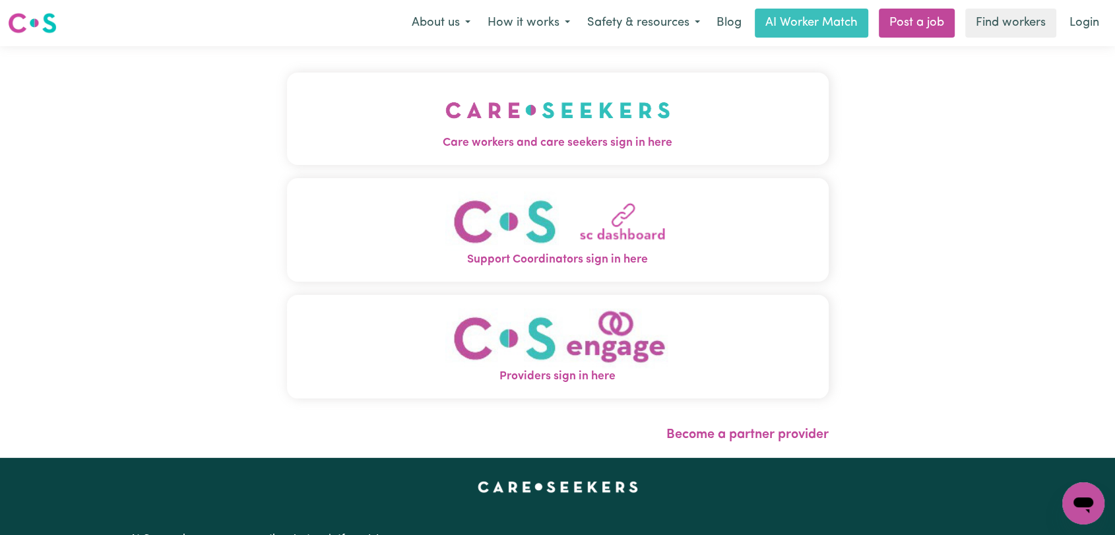
click at [449, 115] on img "Care workers and care seekers sign in here" at bounding box center [557, 110] width 225 height 49
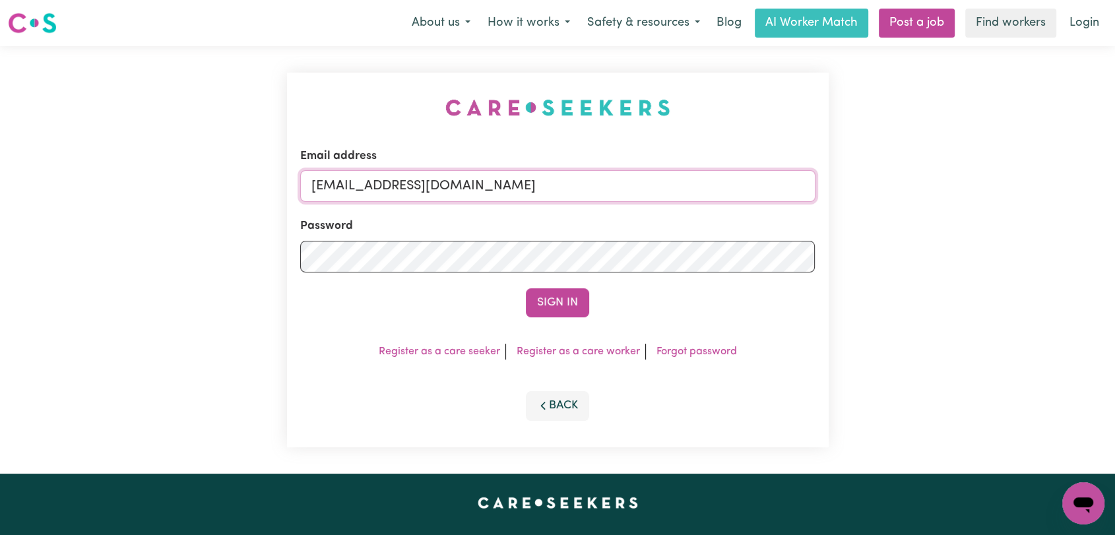
click at [565, 184] on input "[EMAIL_ADDRESS][DOMAIN_NAME]" at bounding box center [557, 186] width 515 height 32
drag, startPoint x: 383, startPoint y: 186, endPoint x: 514, endPoint y: 193, distance: 131.5
click at [514, 193] on input "Superuser~[EMAIL_ADDRESS][DOMAIN_NAME]" at bounding box center [557, 186] width 515 height 32
drag, startPoint x: 379, startPoint y: 189, endPoint x: 570, endPoint y: 203, distance: 191.9
click at [570, 203] on form "Email address Superuser~[EMAIL_ADDRESS][DOMAIN_NAME] Password Sign In" at bounding box center [557, 233] width 515 height 170
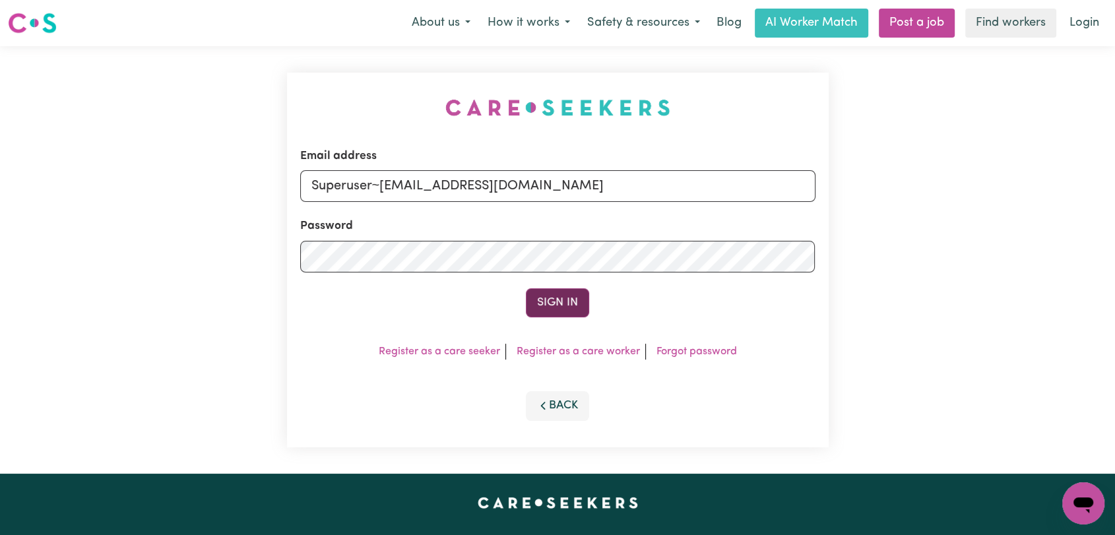
type input "Superuser~[EMAIL_ADDRESS][DOMAIN_NAME]"
click at [552, 298] on button "Sign In" at bounding box center [557, 302] width 63 height 29
